Goal: Task Accomplishment & Management: Manage account settings

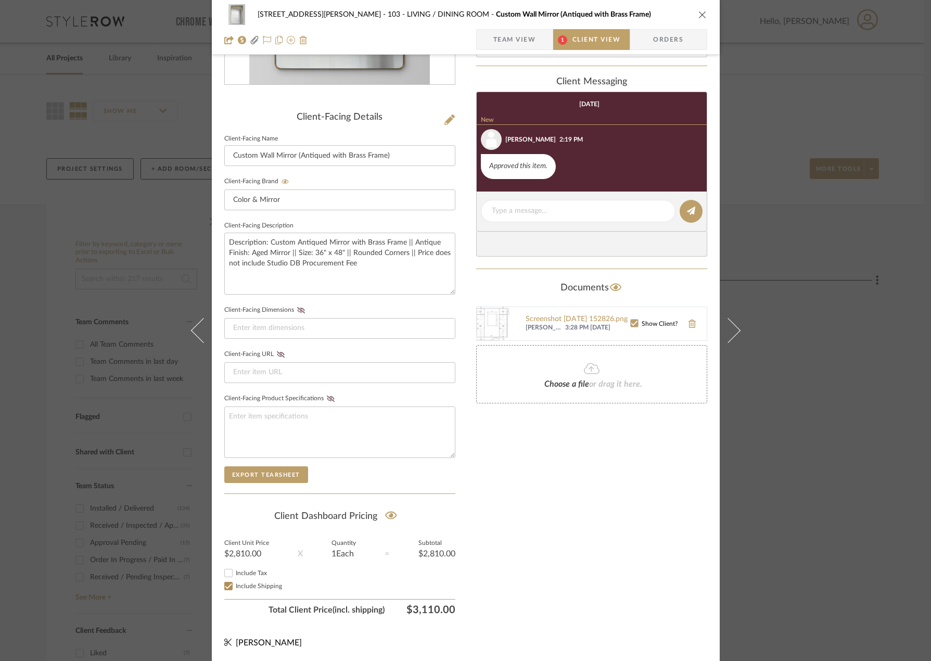
scroll to position [213, 0]
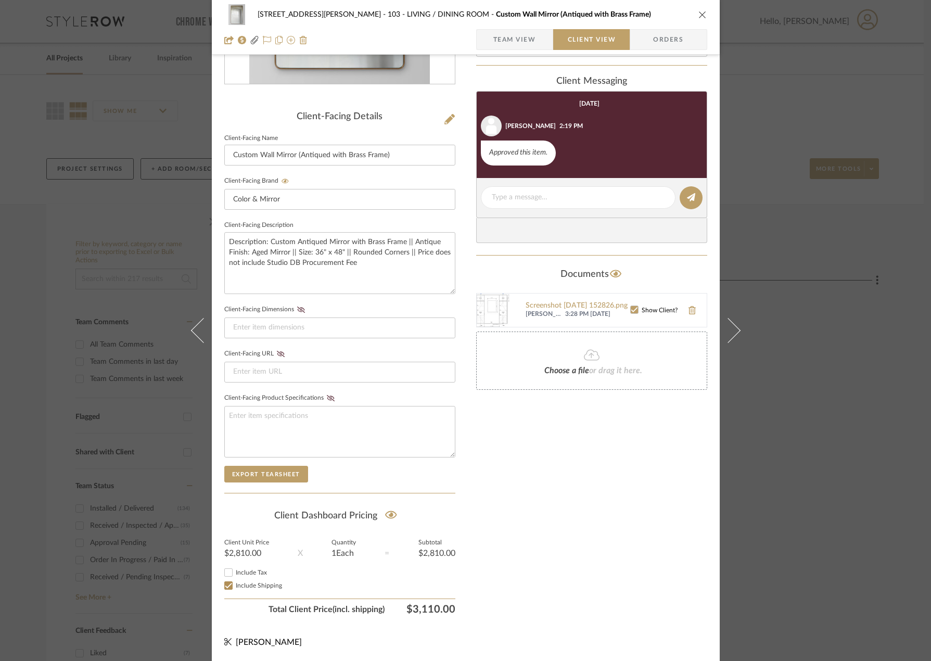
click at [223, 575] on input "Include Tax" at bounding box center [228, 572] width 12 height 12
checkbox input "false"
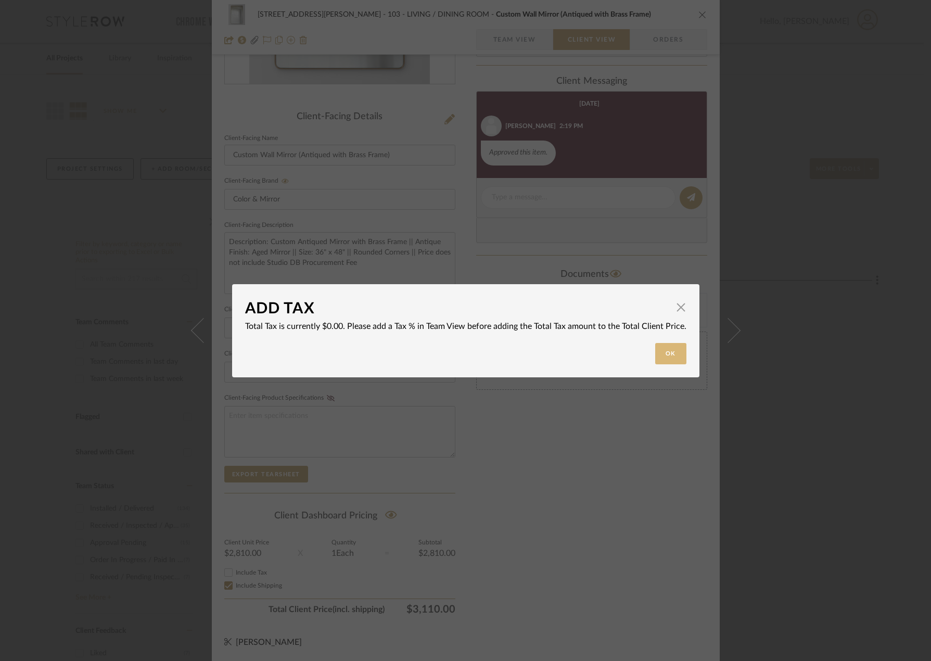
click at [675, 353] on button "Ok" at bounding box center [671, 353] width 31 height 21
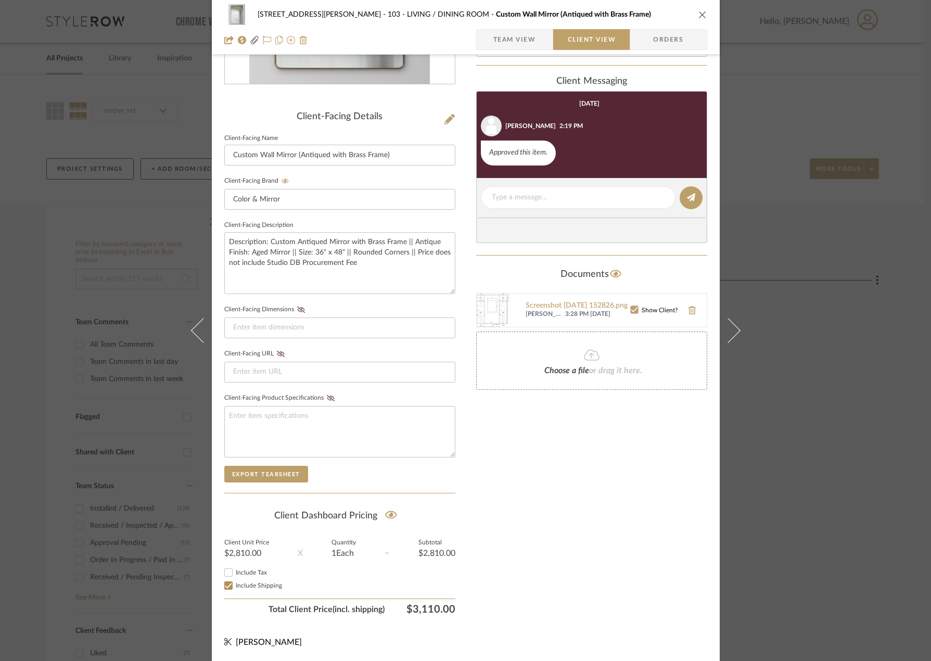
click at [500, 32] on span "Team View" at bounding box center [515, 39] width 43 height 21
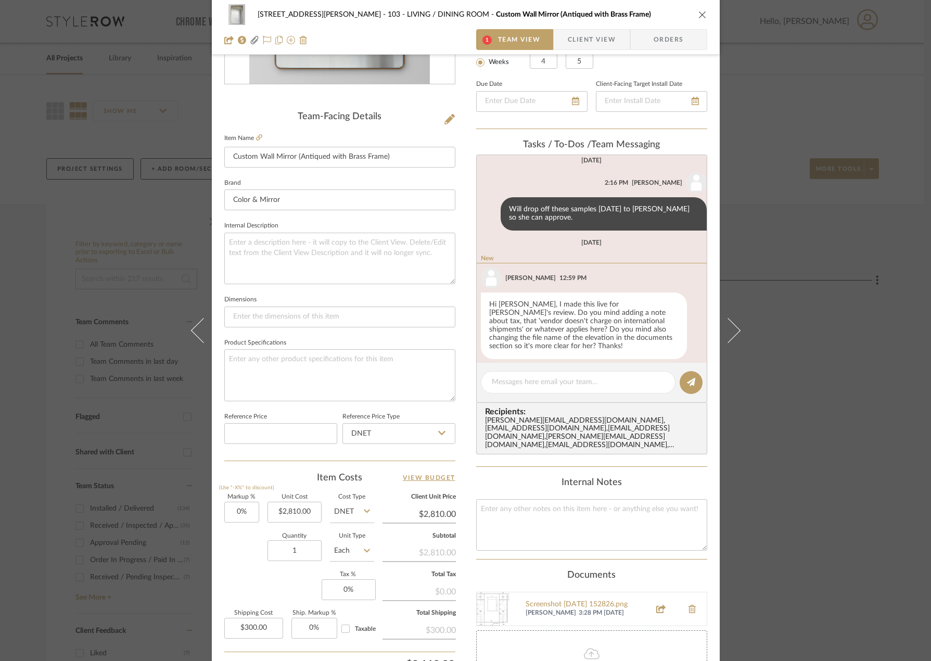
scroll to position [318, 0]
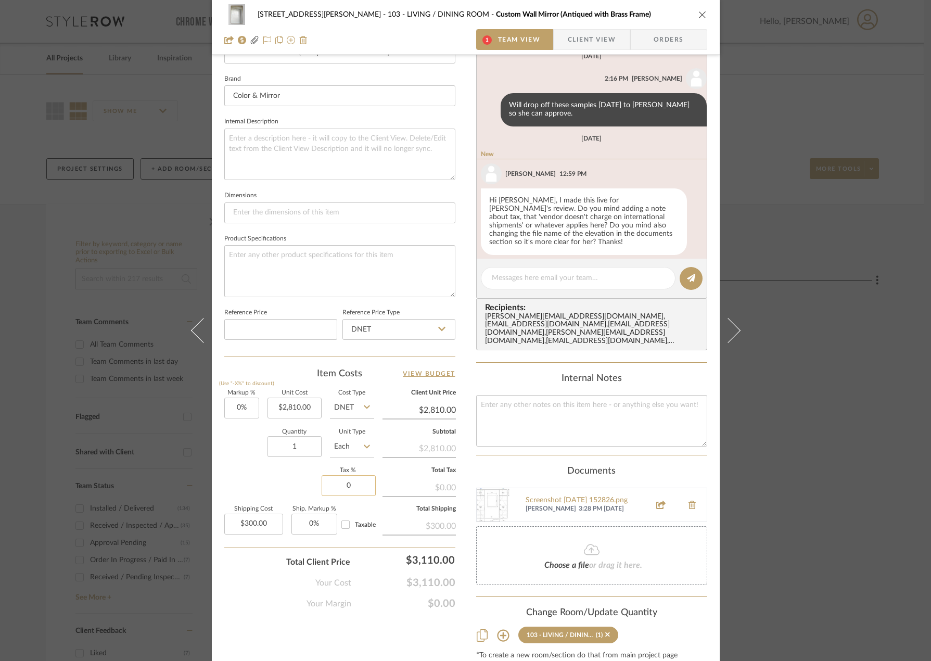
click at [355, 476] on input "0" at bounding box center [349, 485] width 54 height 21
type input "8.875%"
click at [282, 595] on div "Your Margin $0.00" at bounding box center [339, 599] width 231 height 21
click at [578, 42] on span "Client View" at bounding box center [592, 39] width 48 height 21
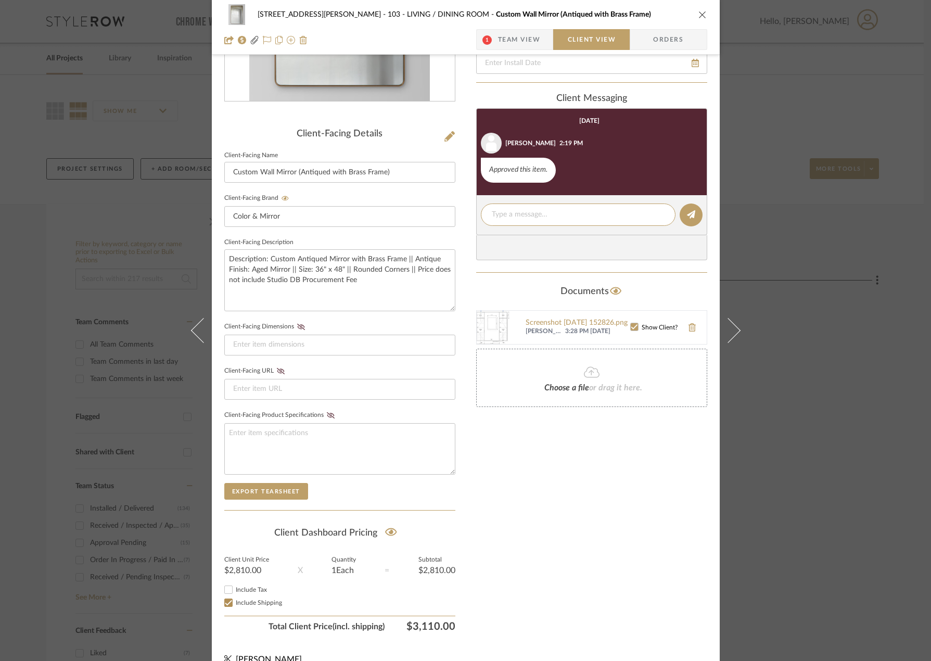
scroll to position [174, 0]
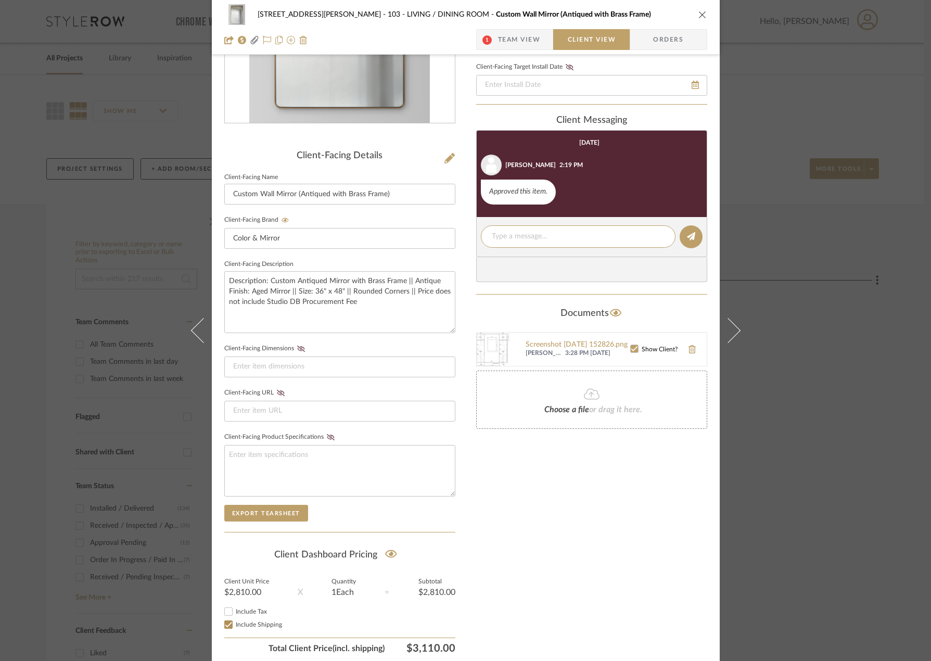
click at [225, 610] on input "Include Tax" at bounding box center [228, 612] width 12 height 12
checkbox input "true"
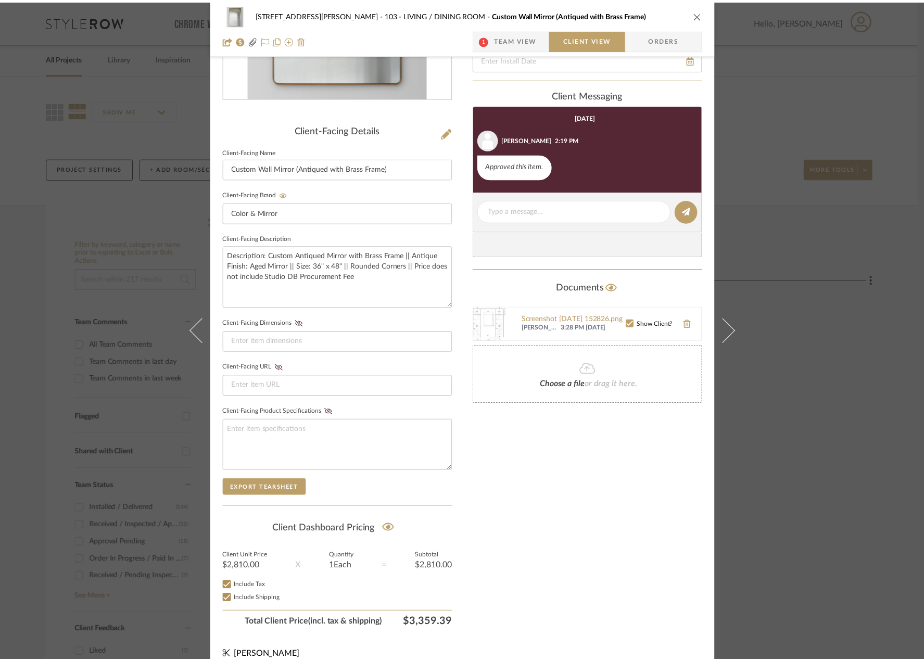
scroll to position [213, 0]
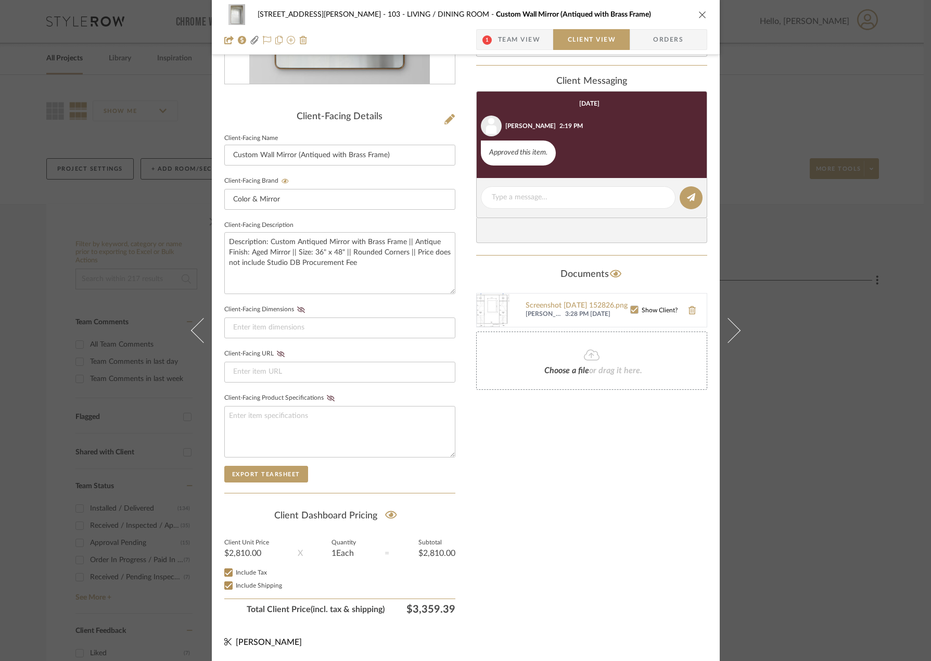
click at [122, 236] on div "[STREET_ADDRESS] - [PERSON_NAME] 103 - LIVING / DINING ROOM Custom Wall Mirror …" at bounding box center [465, 330] width 931 height 661
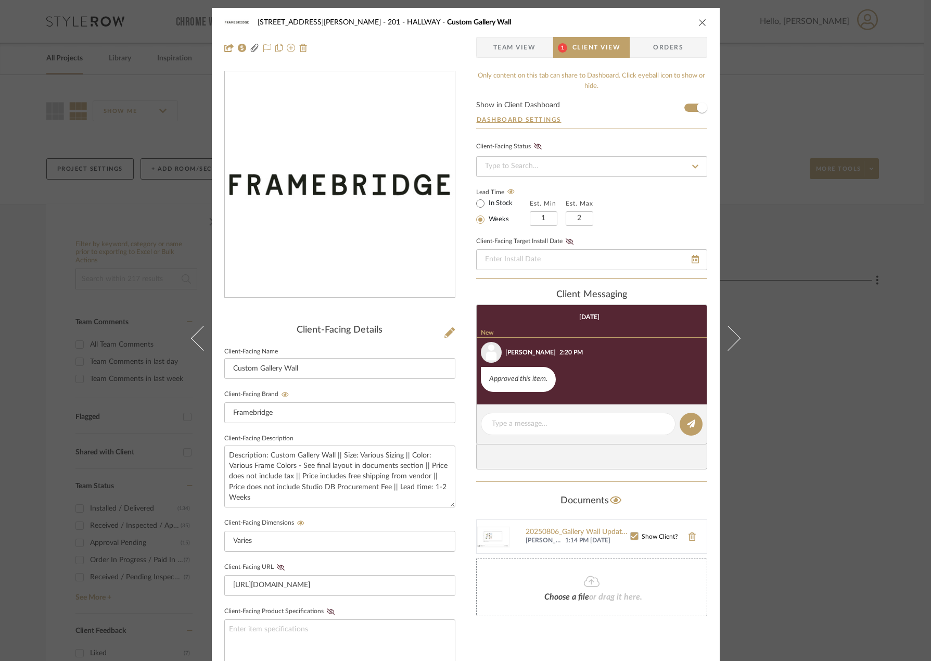
scroll to position [20, 0]
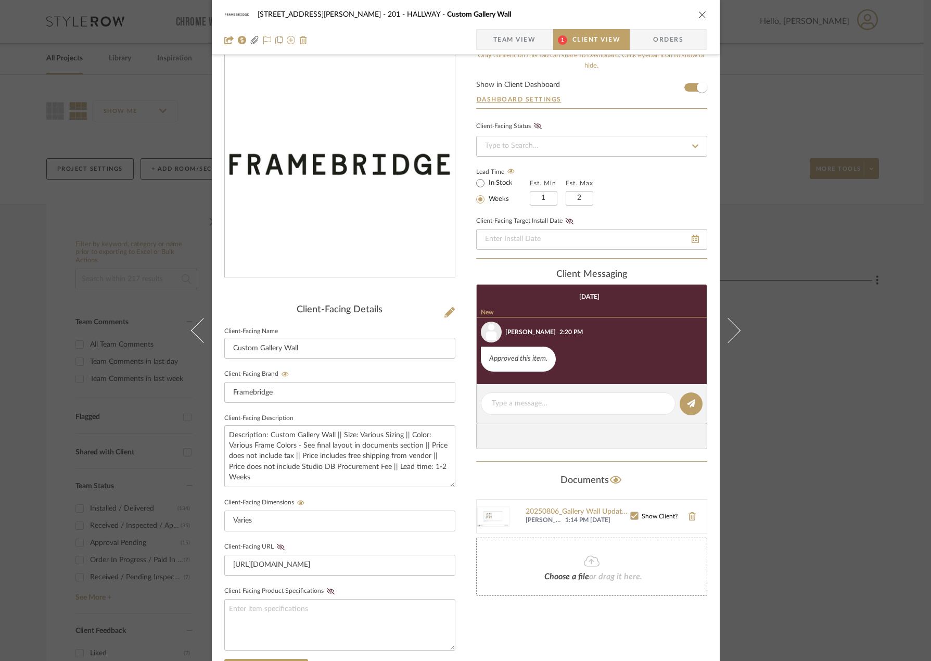
click at [510, 42] on span "Team View" at bounding box center [515, 39] width 43 height 21
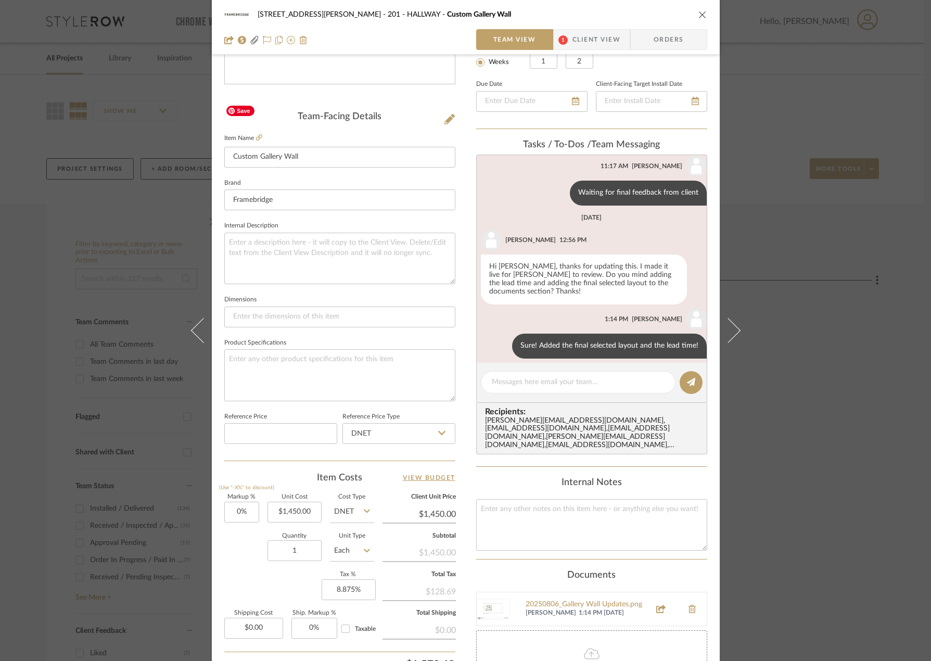
scroll to position [333, 0]
